Goal: Task Accomplishment & Management: Manage account settings

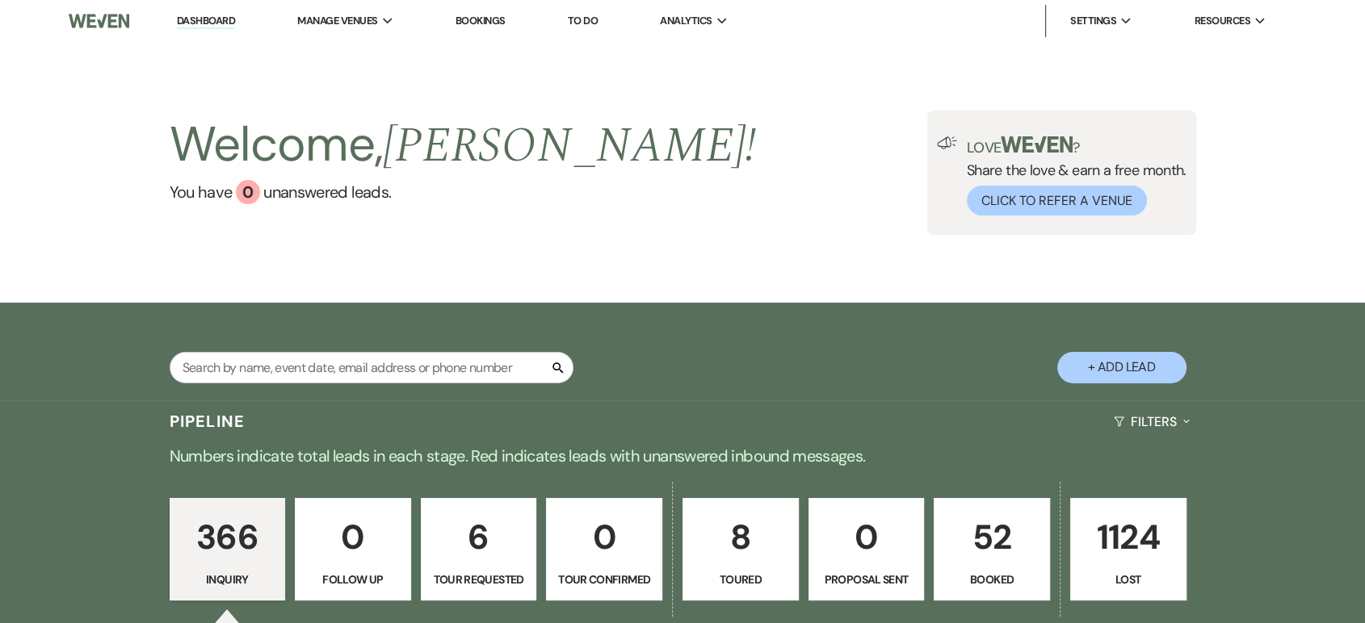
click at [1013, 581] on p "Booked" at bounding box center [991, 580] width 95 height 18
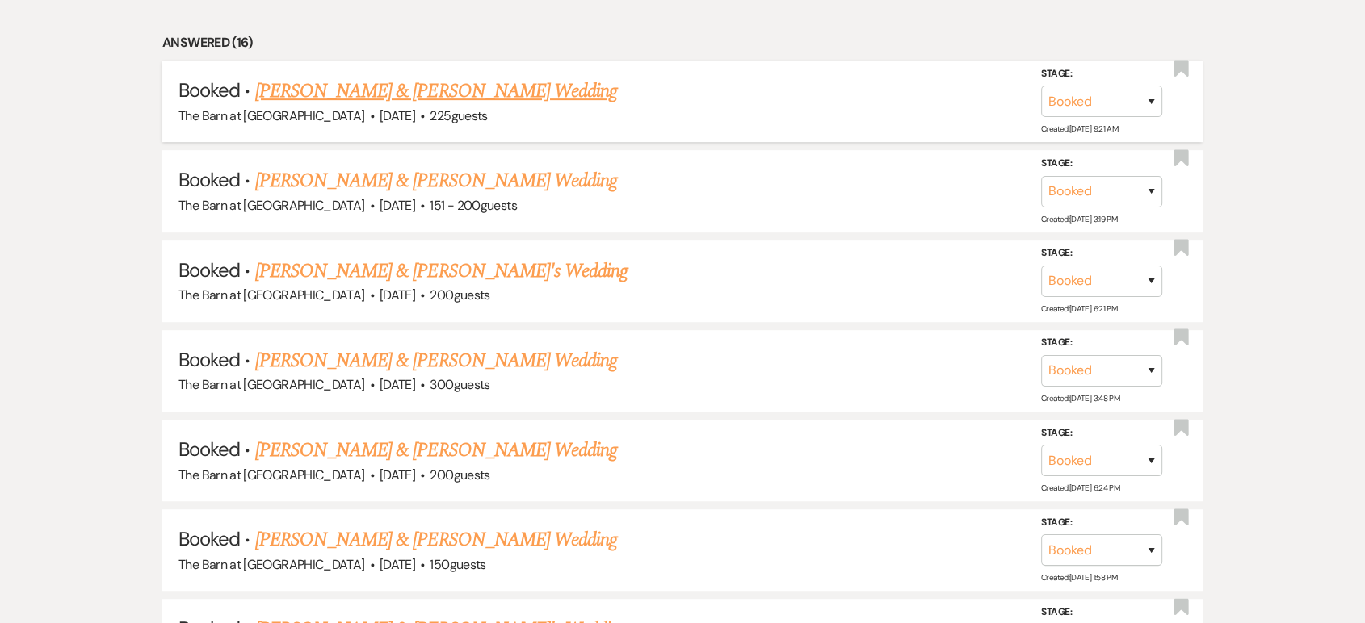
scroll to position [808, 0]
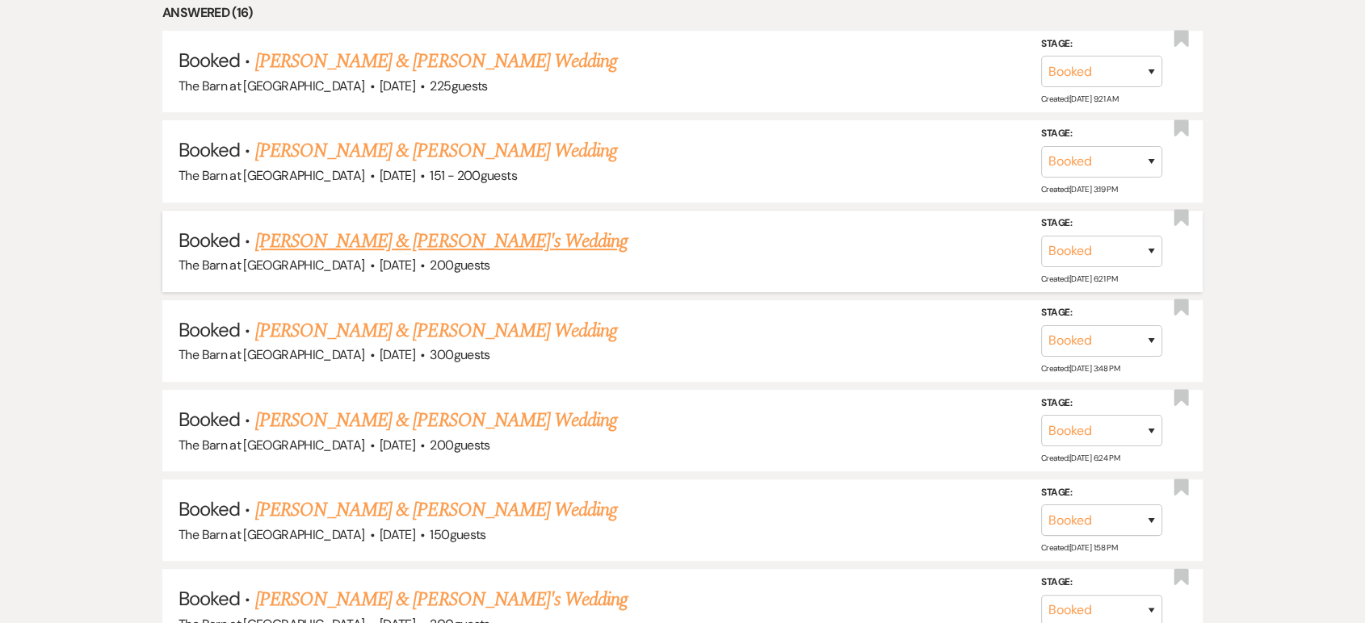
click at [396, 250] on link "[PERSON_NAME] & [PERSON_NAME]'s Wedding" at bounding box center [441, 241] width 373 height 29
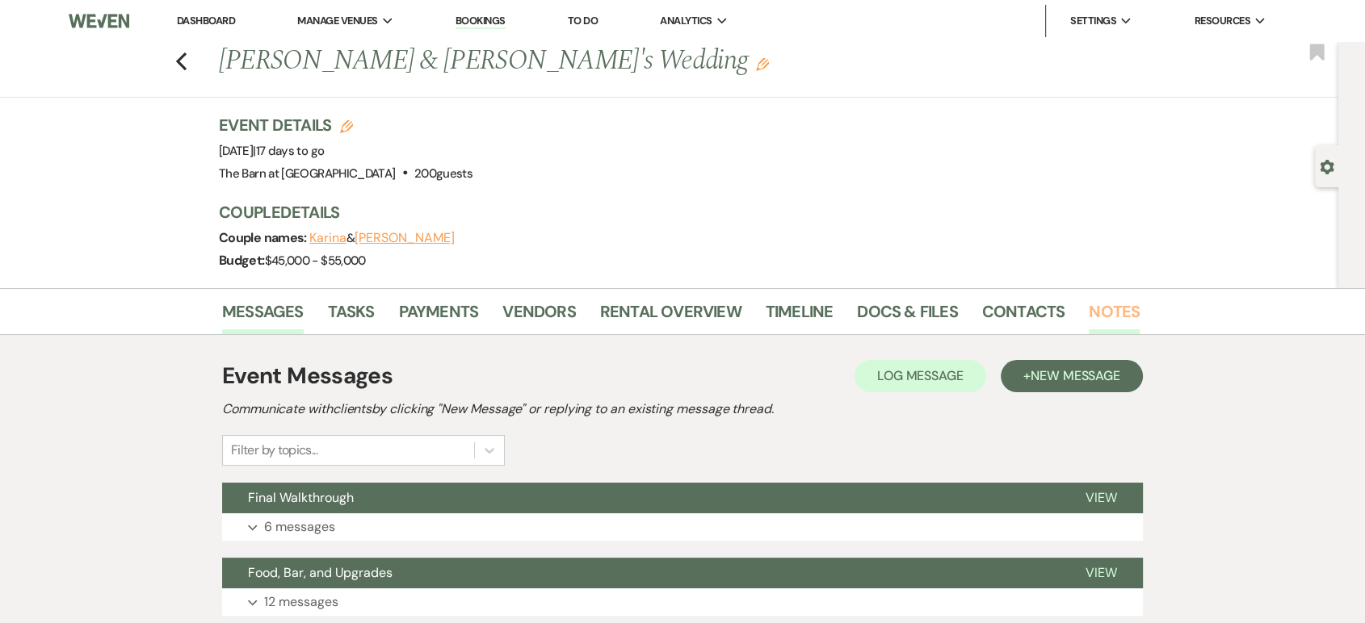
click at [1089, 316] on link "Notes" at bounding box center [1114, 317] width 51 height 36
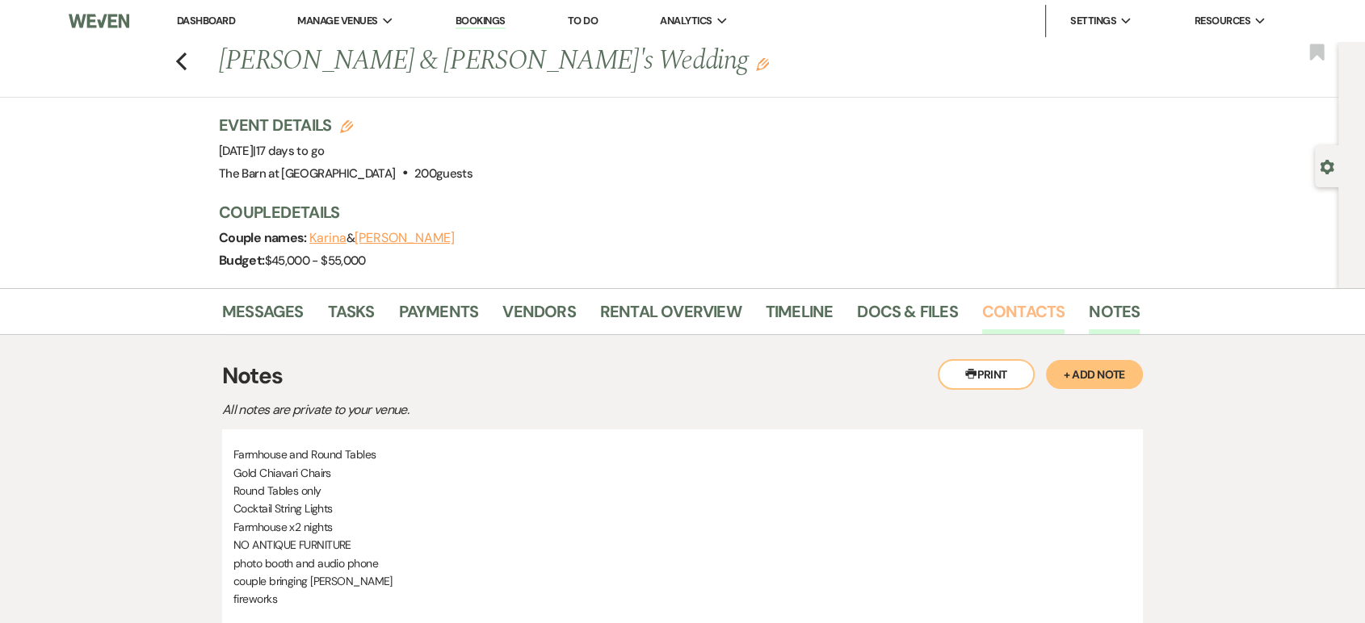
click at [1017, 313] on link "Contacts" at bounding box center [1023, 317] width 83 height 36
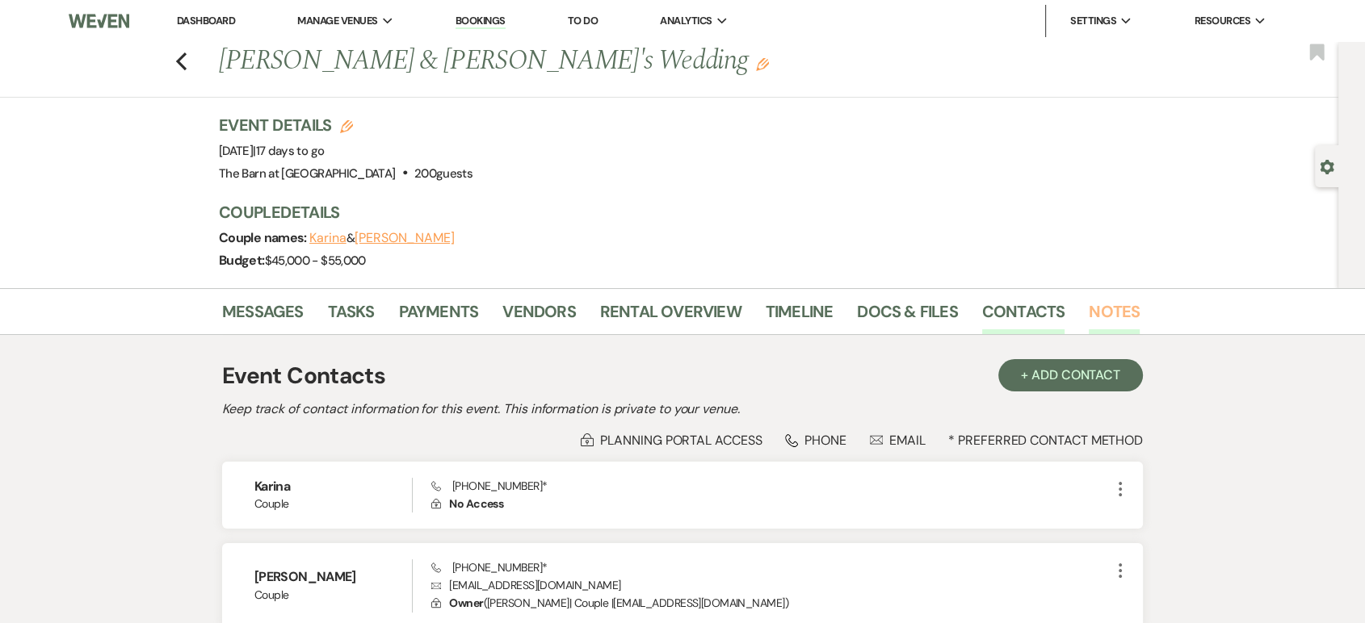
click at [1105, 300] on link "Notes" at bounding box center [1114, 317] width 51 height 36
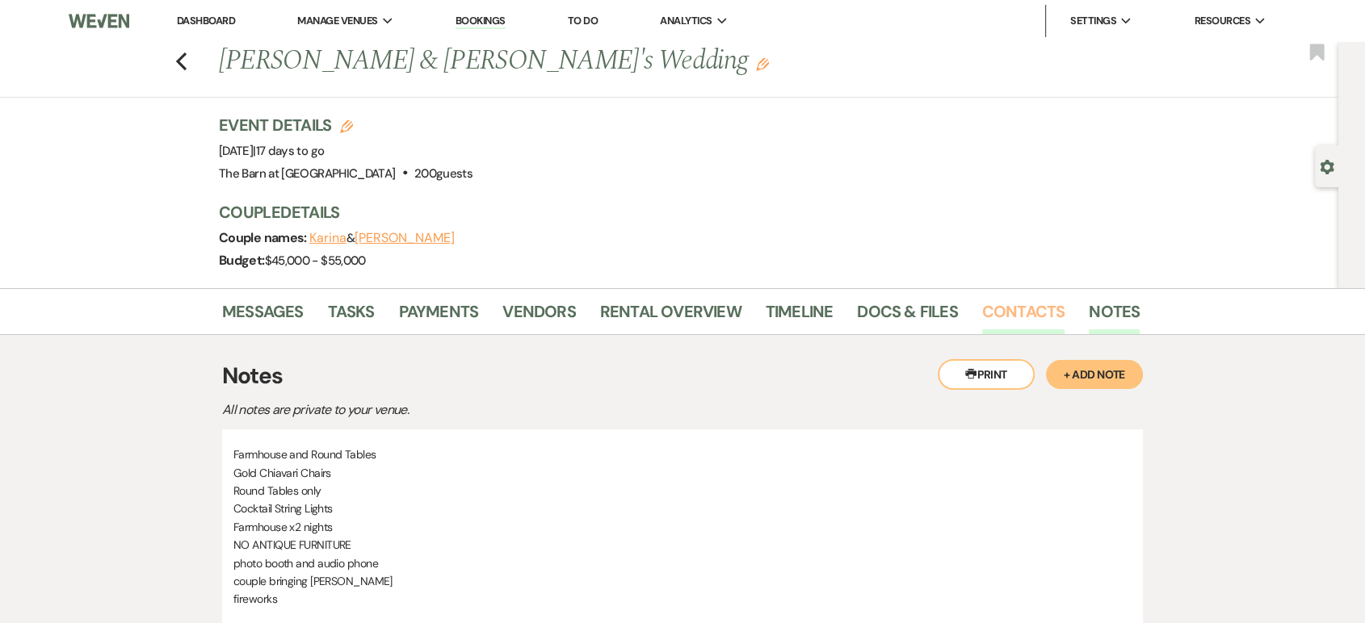
click at [1033, 313] on link "Contacts" at bounding box center [1023, 317] width 83 height 36
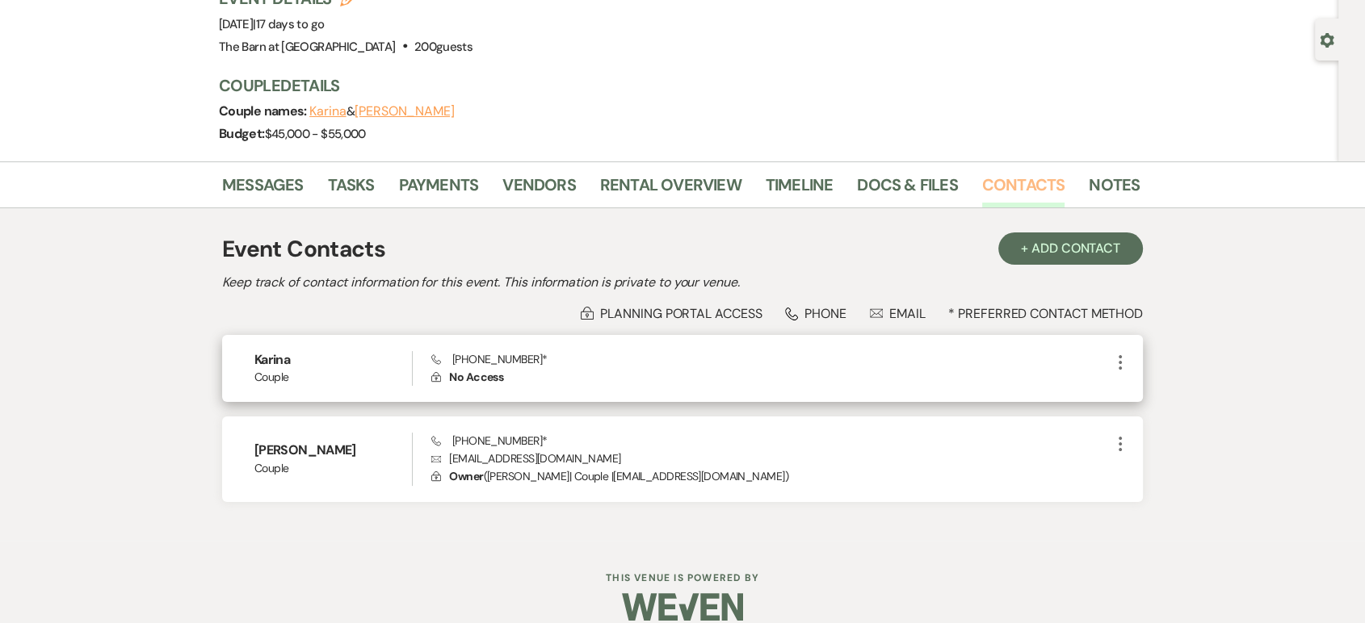
scroll to position [147, 0]
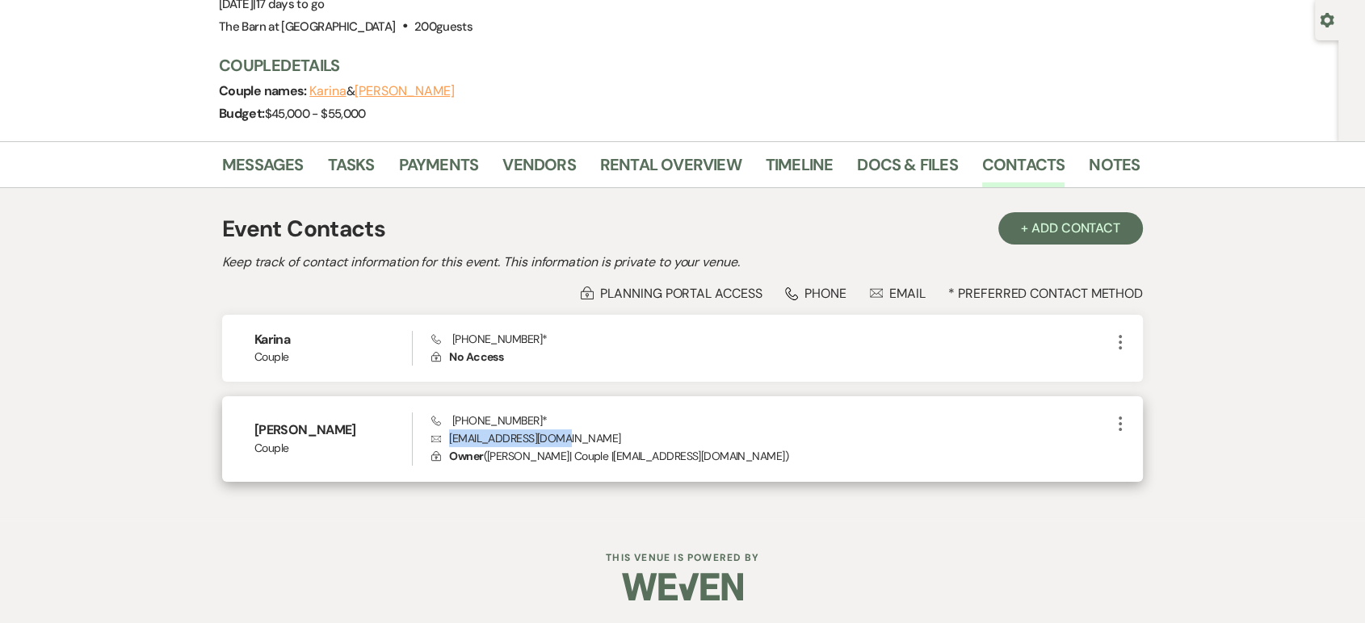
drag, startPoint x: 555, startPoint y: 441, endPoint x: 445, endPoint y: 431, distance: 110.3
click at [445, 431] on p "Envelope [EMAIL_ADDRESS][DOMAIN_NAME]" at bounding box center [770, 439] width 679 height 18
copy p "[EMAIL_ADDRESS][DOMAIN_NAME]"
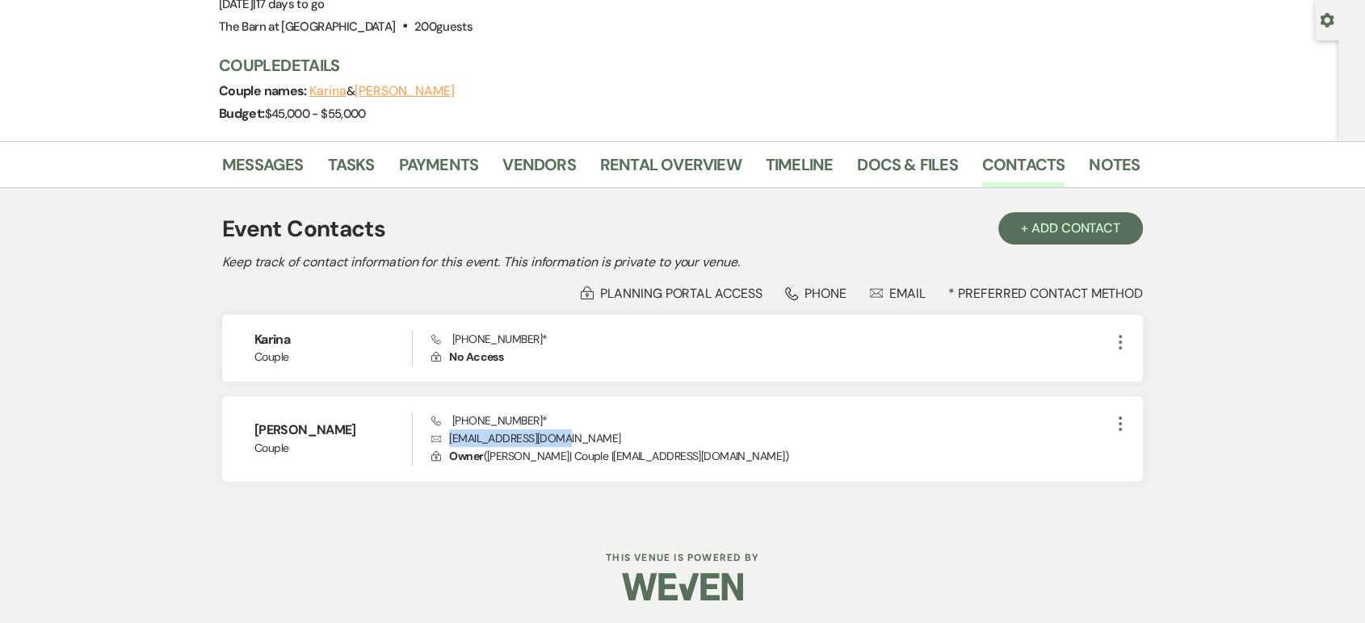
scroll to position [0, 0]
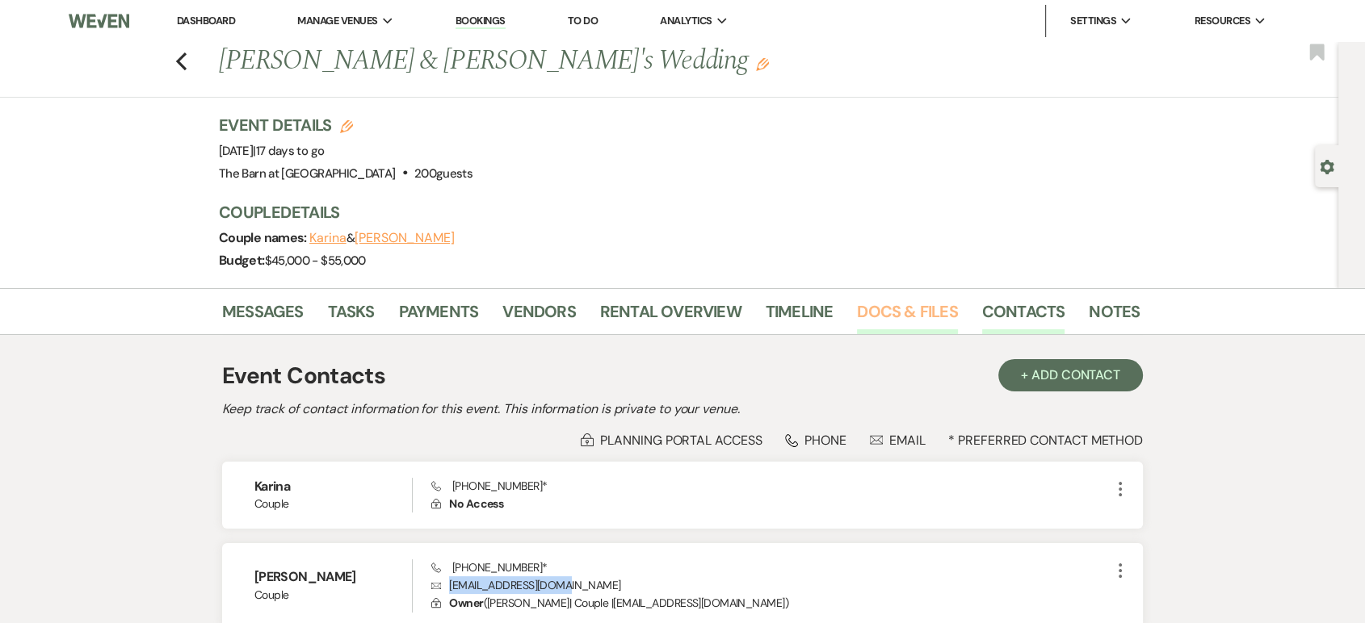
click at [903, 309] on link "Docs & Files" at bounding box center [907, 317] width 100 height 36
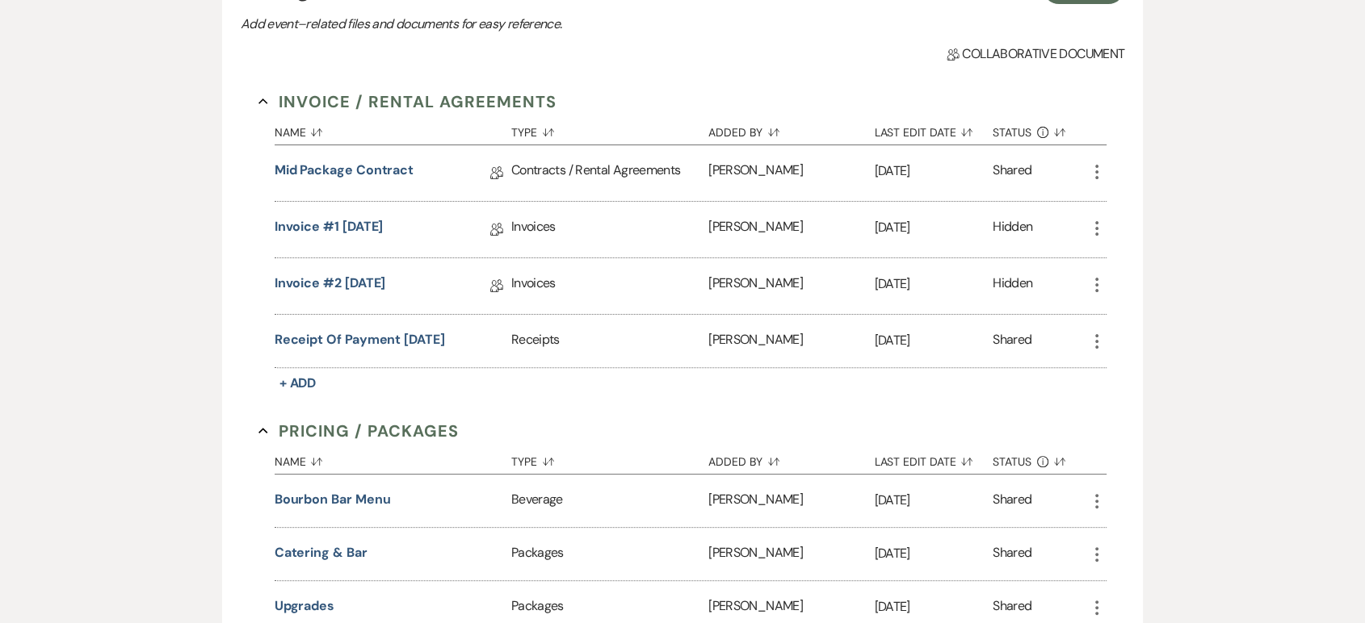
scroll to position [388, 0]
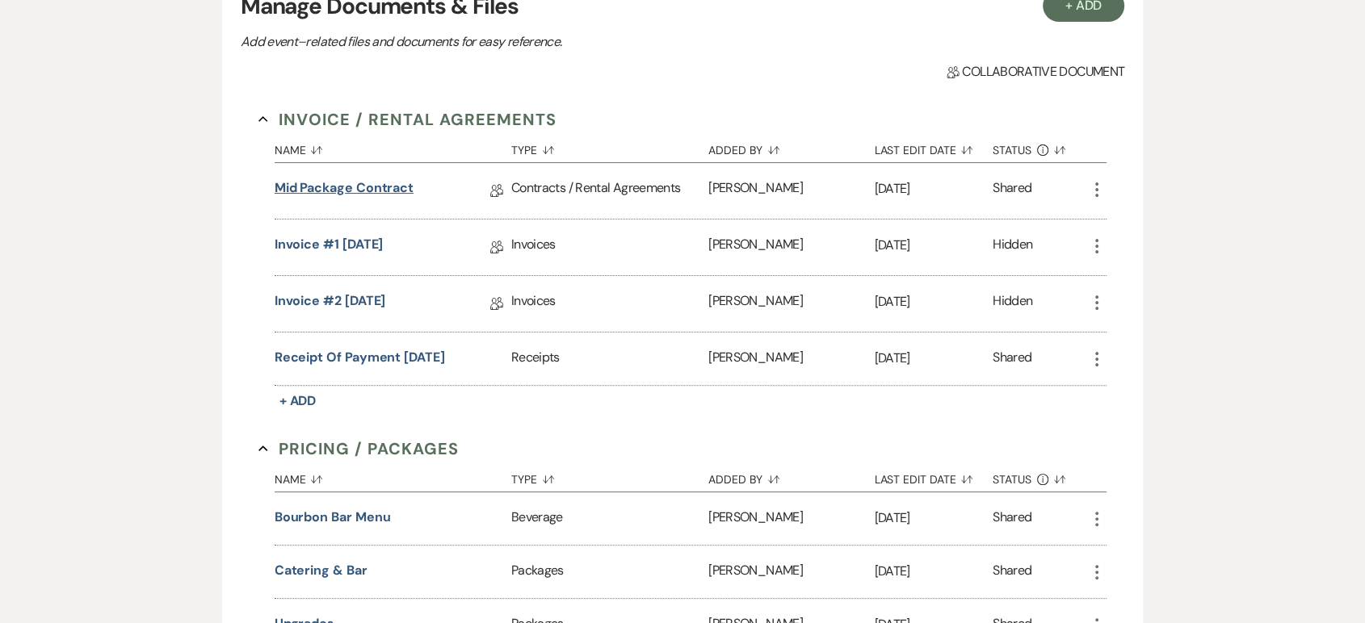
click at [361, 180] on link "Mid Package Contract" at bounding box center [344, 190] width 139 height 25
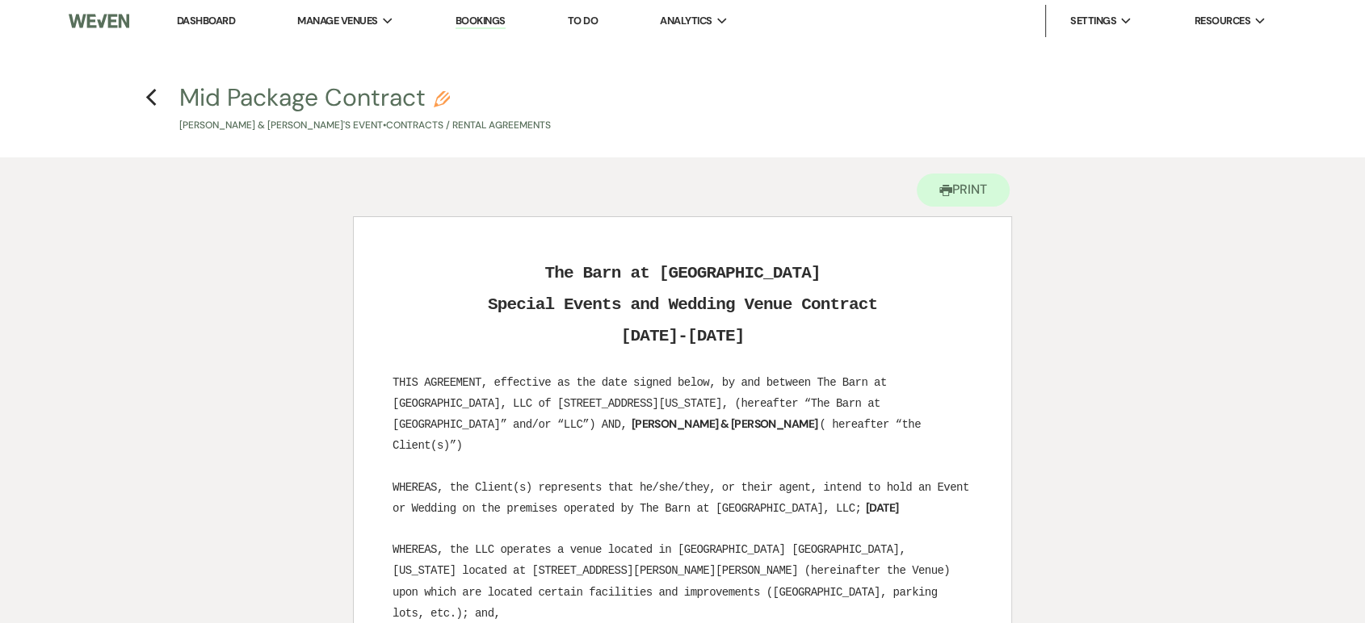
click at [228, 23] on link "Dashboard" at bounding box center [206, 21] width 58 height 14
